Goal: Task Accomplishment & Management: Complete application form

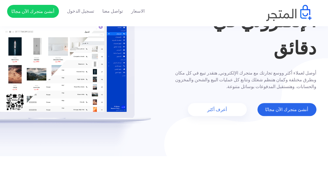
scroll to position [65, 0]
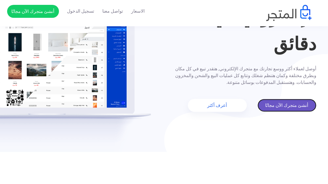
click at [294, 107] on link "أنشئ متجرك الآن مجانًا" at bounding box center [287, 105] width 59 height 13
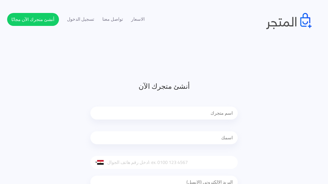
scroll to position [32, 0]
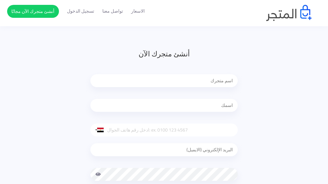
click at [164, 81] on input "text" at bounding box center [164, 80] width 148 height 13
type input "من المنتج الا المستهلك بي افضل الاسعار"
click at [196, 108] on input "text" at bounding box center [164, 105] width 148 height 13
type input "[PERSON_NAME]"
click at [144, 130] on input "tel" at bounding box center [164, 130] width 148 height 13
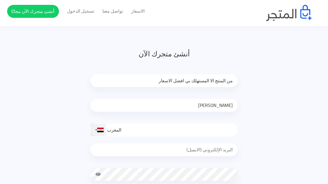
type input "المغرب"
click at [96, 129] on div at bounding box center [96, 129] width 2 height 1
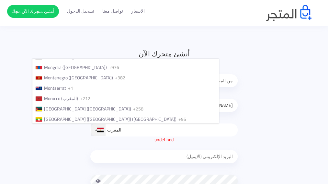
scroll to position [1511, 0]
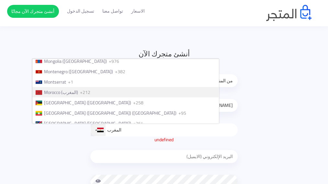
click at [78, 96] on span "Morocco (‫المغرب‬‎)" at bounding box center [61, 92] width 34 height 8
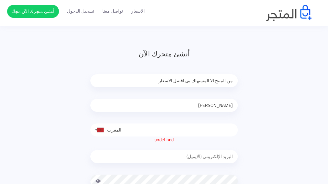
click at [184, 157] on input "email" at bounding box center [164, 156] width 148 height 13
type input "abdebellal@hotmail.com"
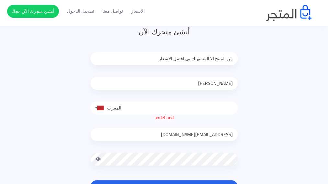
scroll to position [65, 0]
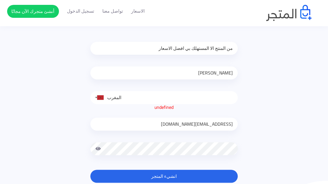
click at [99, 149] on span at bounding box center [98, 148] width 6 height 13
click at [167, 177] on button "انشيء المتجر" at bounding box center [164, 176] width 148 height 13
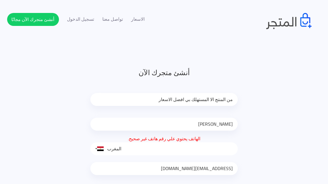
scroll to position [32, 0]
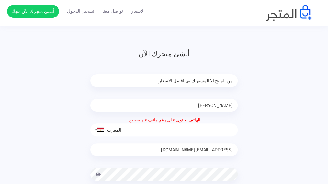
click at [208, 106] on input "[PERSON_NAME]" at bounding box center [164, 105] width 148 height 13
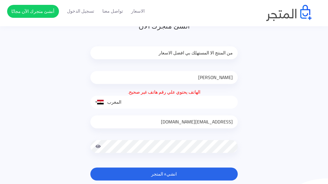
scroll to position [97, 0]
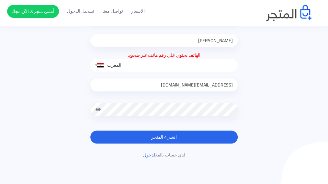
click at [168, 138] on button "انشيء المتجر" at bounding box center [164, 137] width 148 height 13
click at [95, 110] on span at bounding box center [98, 109] width 6 height 13
click at [175, 137] on button "انشيء المتجر" at bounding box center [164, 137] width 148 height 13
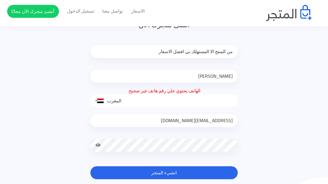
scroll to position [65, 0]
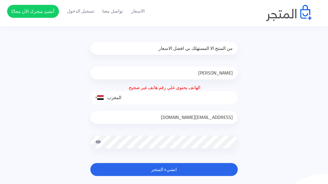
click at [190, 72] on input "[PERSON_NAME]" at bounding box center [164, 72] width 148 height 13
type input "ع"
click at [145, 50] on input "من المنتج الا المستهلك بي افضل الاسعار" at bounding box center [164, 48] width 148 height 13
click at [123, 98] on input "المغرب" at bounding box center [164, 97] width 148 height 13
type input "ا"
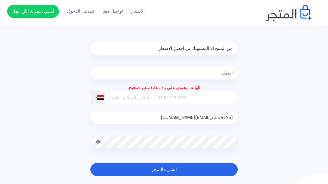
click at [95, 97] on div at bounding box center [96, 97] width 2 height 1
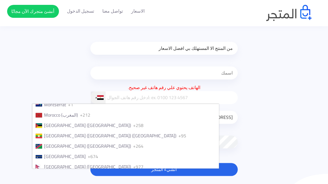
scroll to position [1544, 0]
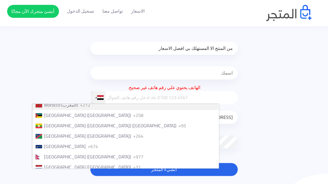
click at [78, 109] on span "Morocco (‫المغرب‬‎)" at bounding box center [61, 105] width 34 height 8
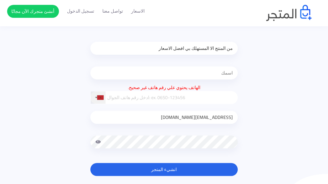
type input "à"
type input "00212608342347"
click at [214, 73] on input "text" at bounding box center [164, 72] width 148 height 13
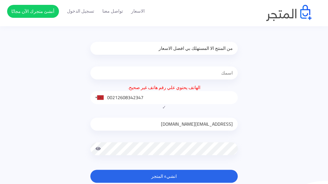
type input "[PERSON_NAME]"
click at [176, 177] on button "انشيء المتجر" at bounding box center [164, 176] width 148 height 13
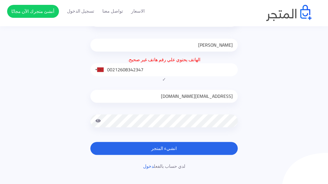
scroll to position [130, 0]
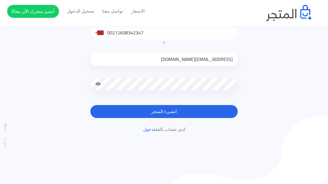
click at [261, 72] on div "أنشئ متجرك الآن من المنتج الا المستهلك بي افضل الاسعار عبدالصمد الهاتف يحتوي عل…" at bounding box center [164, 42] width 315 height 182
click at [98, 83] on span at bounding box center [98, 83] width 6 height 13
click at [184, 113] on button "انشيء المتجر" at bounding box center [164, 111] width 148 height 13
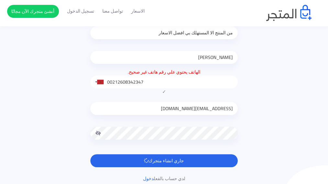
scroll to position [65, 0]
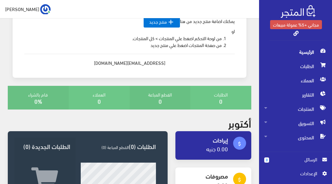
scroll to position [57, 0]
click at [310, 51] on span "الرئيسية" at bounding box center [295, 52] width 63 height 14
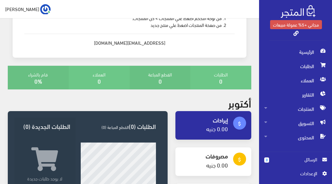
scroll to position [65, 0]
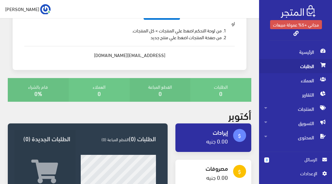
click at [305, 66] on span "الطلبات" at bounding box center [295, 66] width 63 height 14
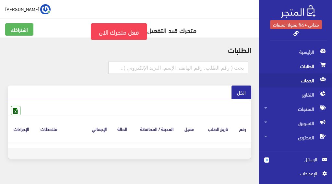
click at [310, 82] on span "العملاء" at bounding box center [295, 80] width 63 height 14
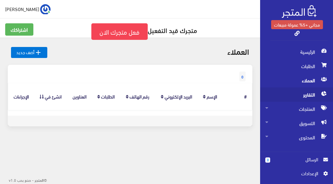
click at [307, 94] on span "التقارير" at bounding box center [297, 95] width 63 height 14
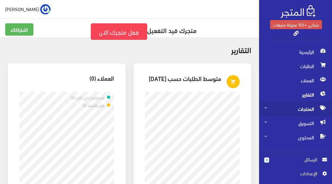
click at [303, 110] on span "المنتجات" at bounding box center [295, 109] width 63 height 14
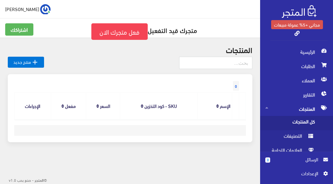
click at [309, 124] on span "كل المنتجات" at bounding box center [290, 123] width 49 height 14
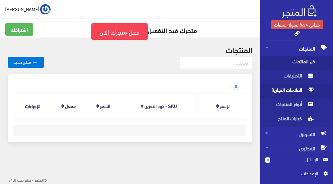
scroll to position [64, 0]
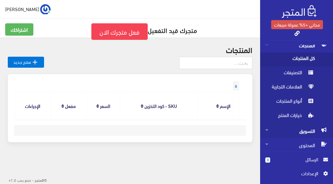
click at [302, 132] on span "التسويق" at bounding box center [297, 131] width 63 height 14
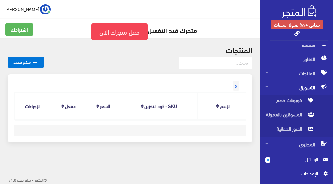
scroll to position [35, 0]
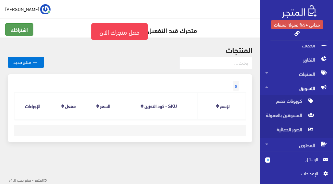
click at [27, 30] on link "اشتراكك" at bounding box center [19, 29] width 28 height 12
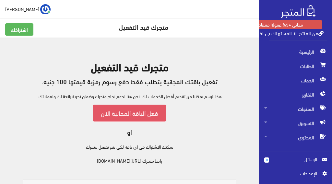
click at [142, 113] on link "فعل الباقة المجانية الان" at bounding box center [130, 113] width 74 height 17
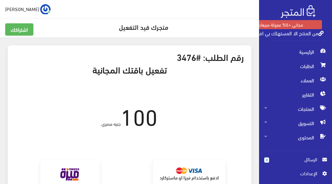
click at [307, 35] on link "من المنتج الا المستهلك بي افضل الاسعار" at bounding box center [280, 32] width 87 height 9
click at [312, 50] on span "الرئيسية" at bounding box center [295, 52] width 63 height 14
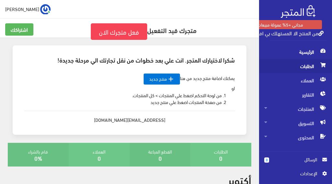
click at [302, 66] on span "الطلبات" at bounding box center [295, 66] width 63 height 14
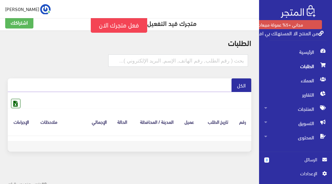
scroll to position [10, 0]
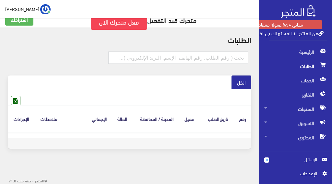
click at [320, 160] on span "الرسائل" at bounding box center [295, 159] width 53 height 7
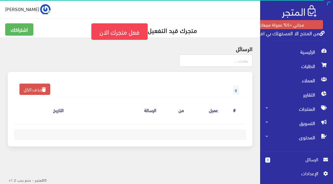
click at [318, 161] on span "الرسائل" at bounding box center [297, 159] width 43 height 7
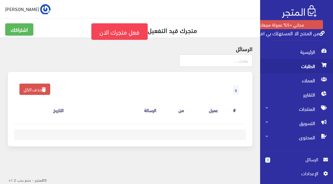
click at [288, 67] on span "الطلبات" at bounding box center [297, 66] width 63 height 14
